Goal: Task Accomplishment & Management: Complete application form

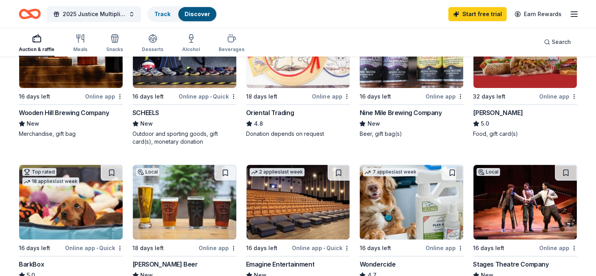
scroll to position [205, 0]
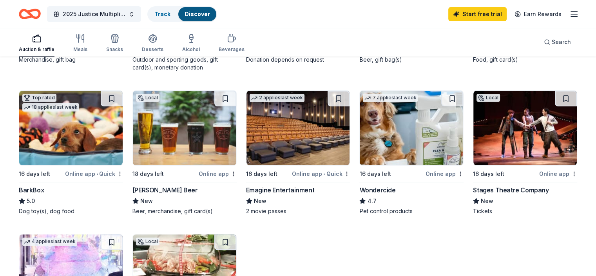
click at [286, 188] on div "Emagine Entertainment" at bounding box center [280, 189] width 69 height 9
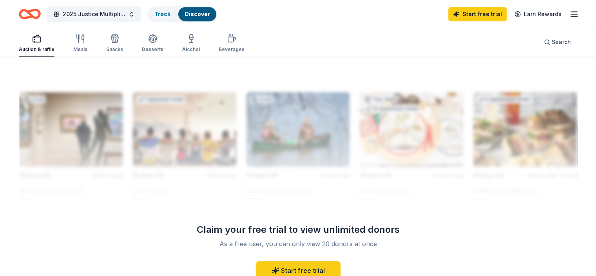
scroll to position [510, 0]
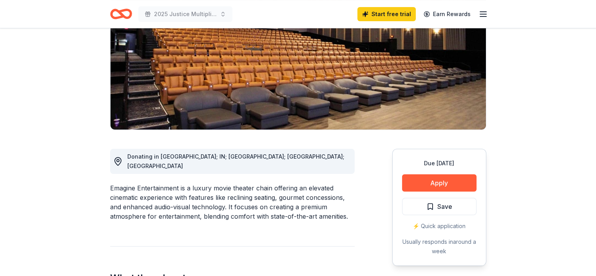
scroll to position [118, 0]
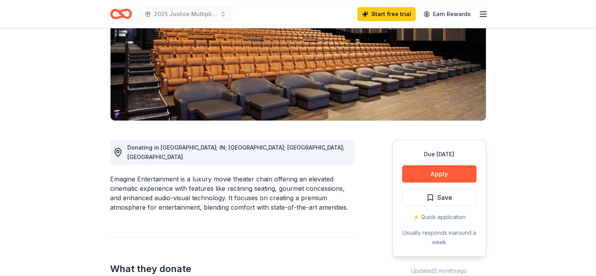
click at [178, 174] on div "Emagine Entertainment is a luxury movie theater chain offering an elevated cine…" at bounding box center [232, 193] width 245 height 38
drag, startPoint x: 178, startPoint y: 169, endPoint x: 154, endPoint y: 172, distance: 24.8
click at [154, 174] on div "Emagine Entertainment is a luxury movie theater chain offering an elevated cine…" at bounding box center [232, 193] width 245 height 38
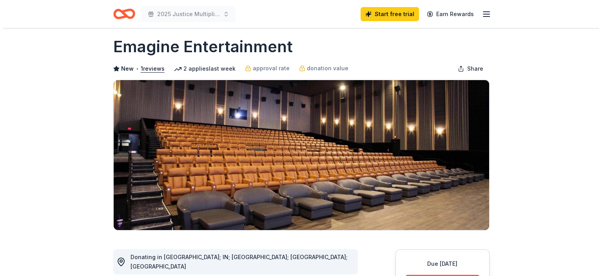
scroll to position [0, 0]
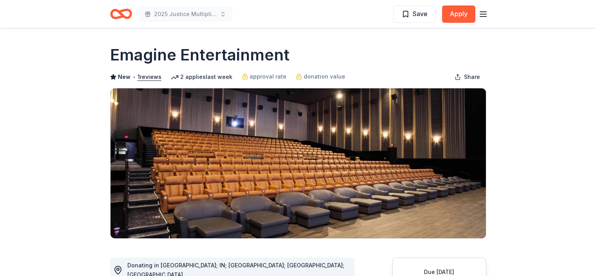
drag, startPoint x: 112, startPoint y: 51, endPoint x: 211, endPoint y: 45, distance: 99.4
click at [211, 45] on h1 "Emagine Entertainment" at bounding box center [200, 55] width 180 height 22
click at [455, 15] on button "Apply" at bounding box center [458, 13] width 33 height 17
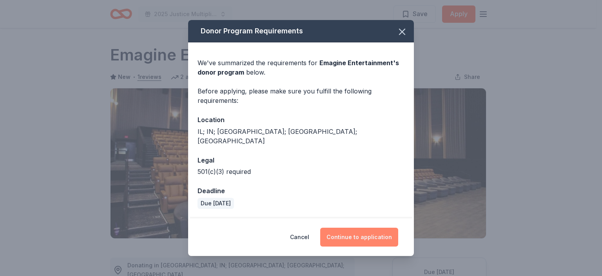
click at [365, 227] on button "Continue to application" at bounding box center [359, 236] width 78 height 19
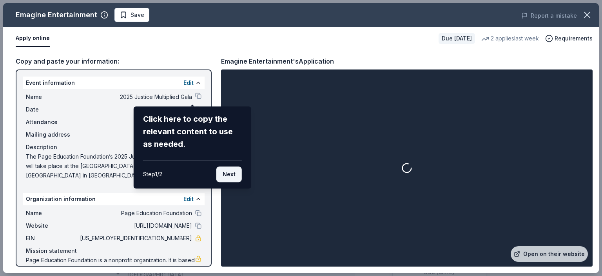
click at [237, 177] on button "Next" at bounding box center [228, 174] width 25 height 16
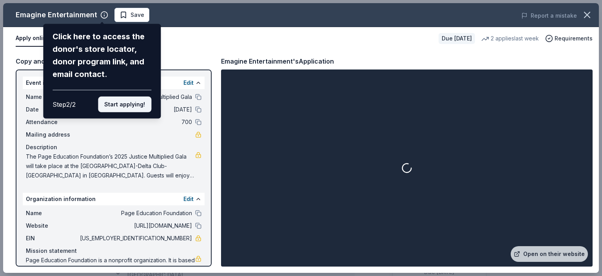
click at [127, 102] on button "Start applying!" at bounding box center [124, 104] width 53 height 16
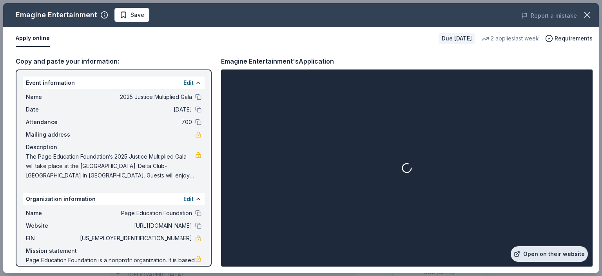
click at [565, 251] on link "Open on their website" at bounding box center [549, 254] width 77 height 16
